Goal: Task Accomplishment & Management: Use online tool/utility

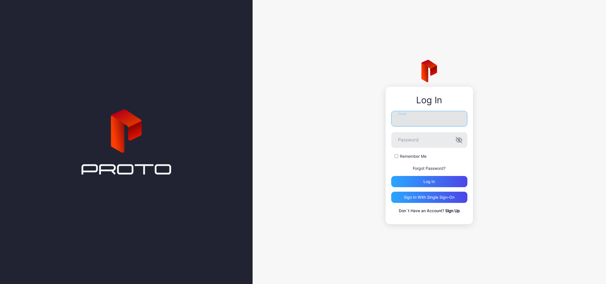
click at [418, 123] on input "Email" at bounding box center [429, 119] width 76 height 16
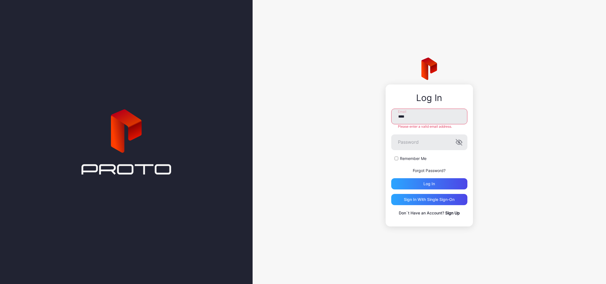
type input "**********"
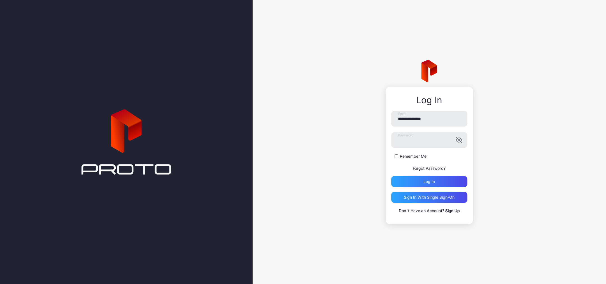
click at [396, 158] on div "Remember Me" at bounding box center [429, 156] width 76 height 6
click at [429, 183] on div "Log in" at bounding box center [429, 181] width 11 height 4
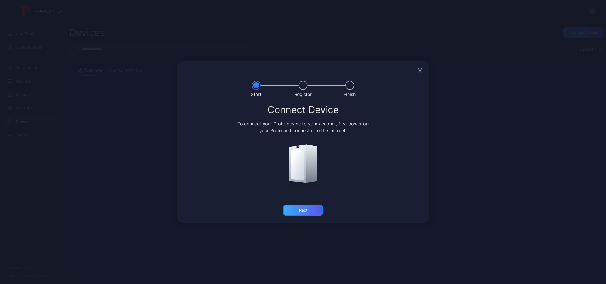
click at [315, 211] on div "Next" at bounding box center [303, 209] width 40 height 11
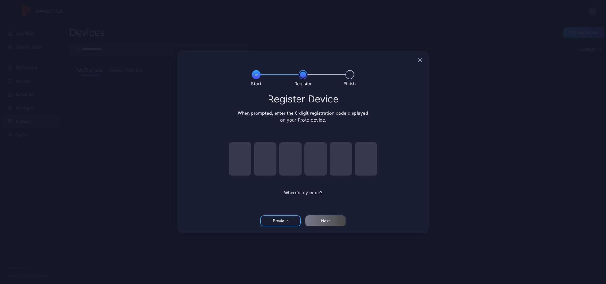
click at [243, 163] on input "pin code 1 of 6" at bounding box center [240, 159] width 22 height 34
type input "*"
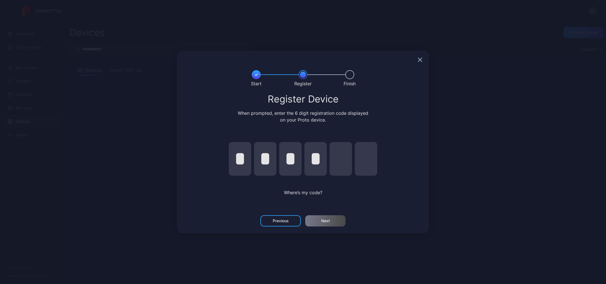
type input "*"
click at [322, 223] on div "Next" at bounding box center [325, 220] width 9 height 4
click at [306, 195] on div "Where’s my code?" at bounding box center [303, 192] width 163 height 7
click at [322, 218] on div "Next" at bounding box center [325, 220] width 9 height 4
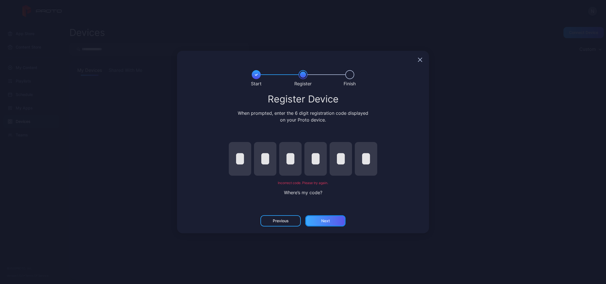
click at [322, 218] on button "Next" at bounding box center [325, 220] width 40 height 11
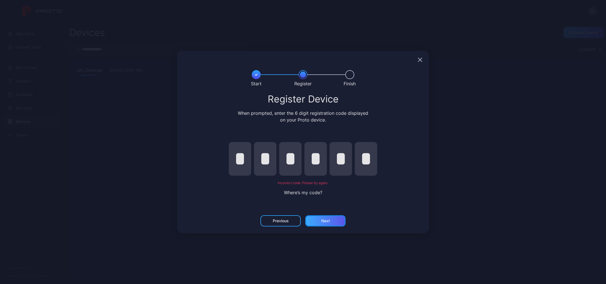
click at [322, 218] on button "Next" at bounding box center [325, 220] width 40 height 11
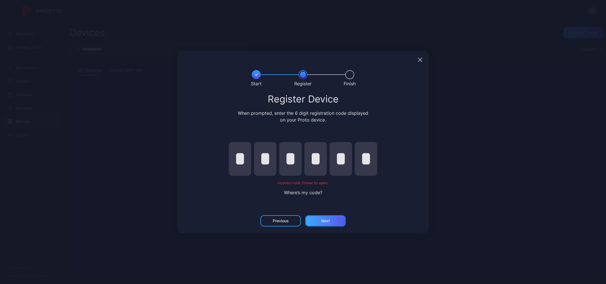
click at [322, 218] on button "Next" at bounding box center [325, 220] width 40 height 11
